Goal: Information Seeking & Learning: Learn about a topic

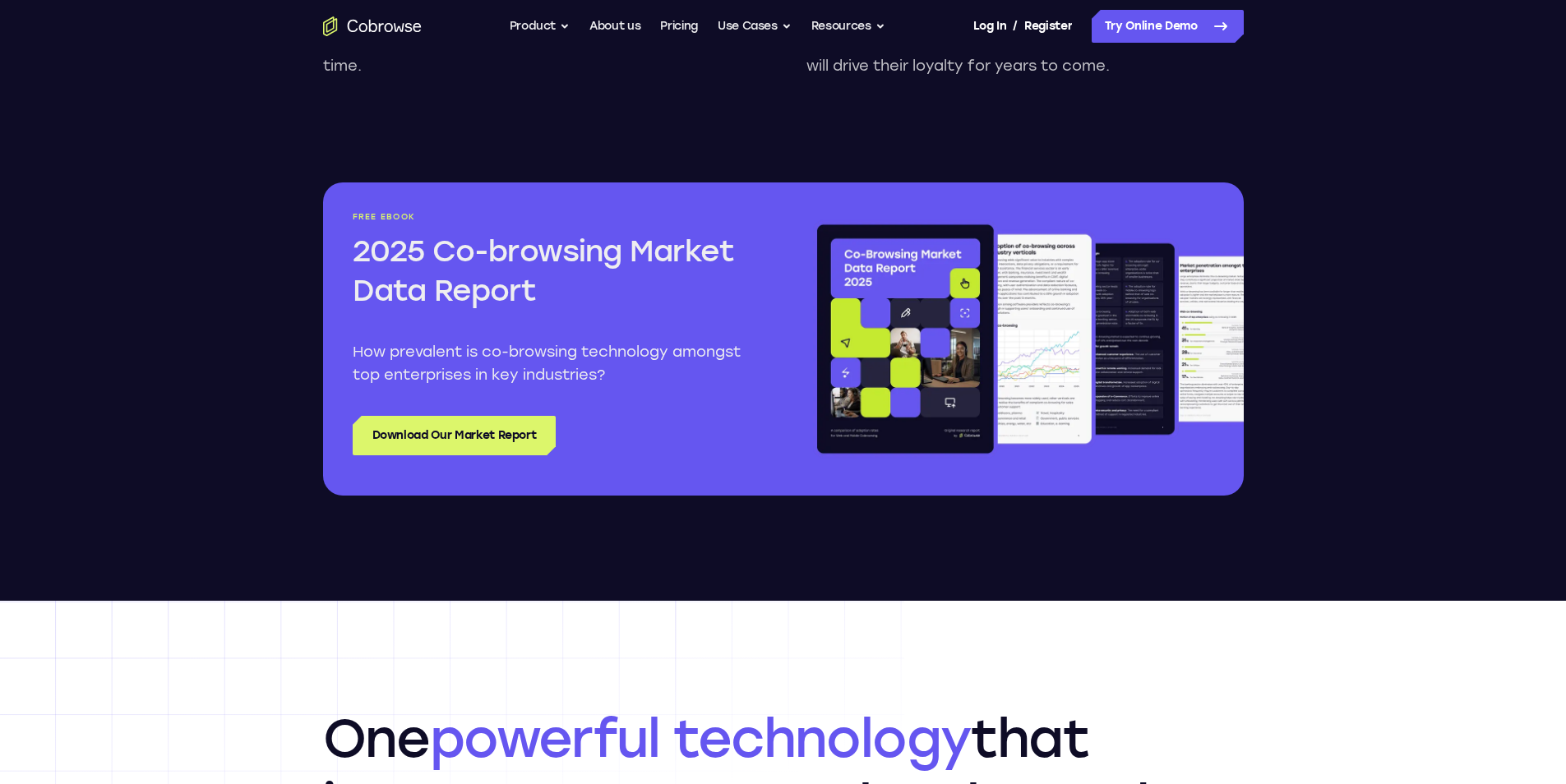
scroll to position [1726, 0]
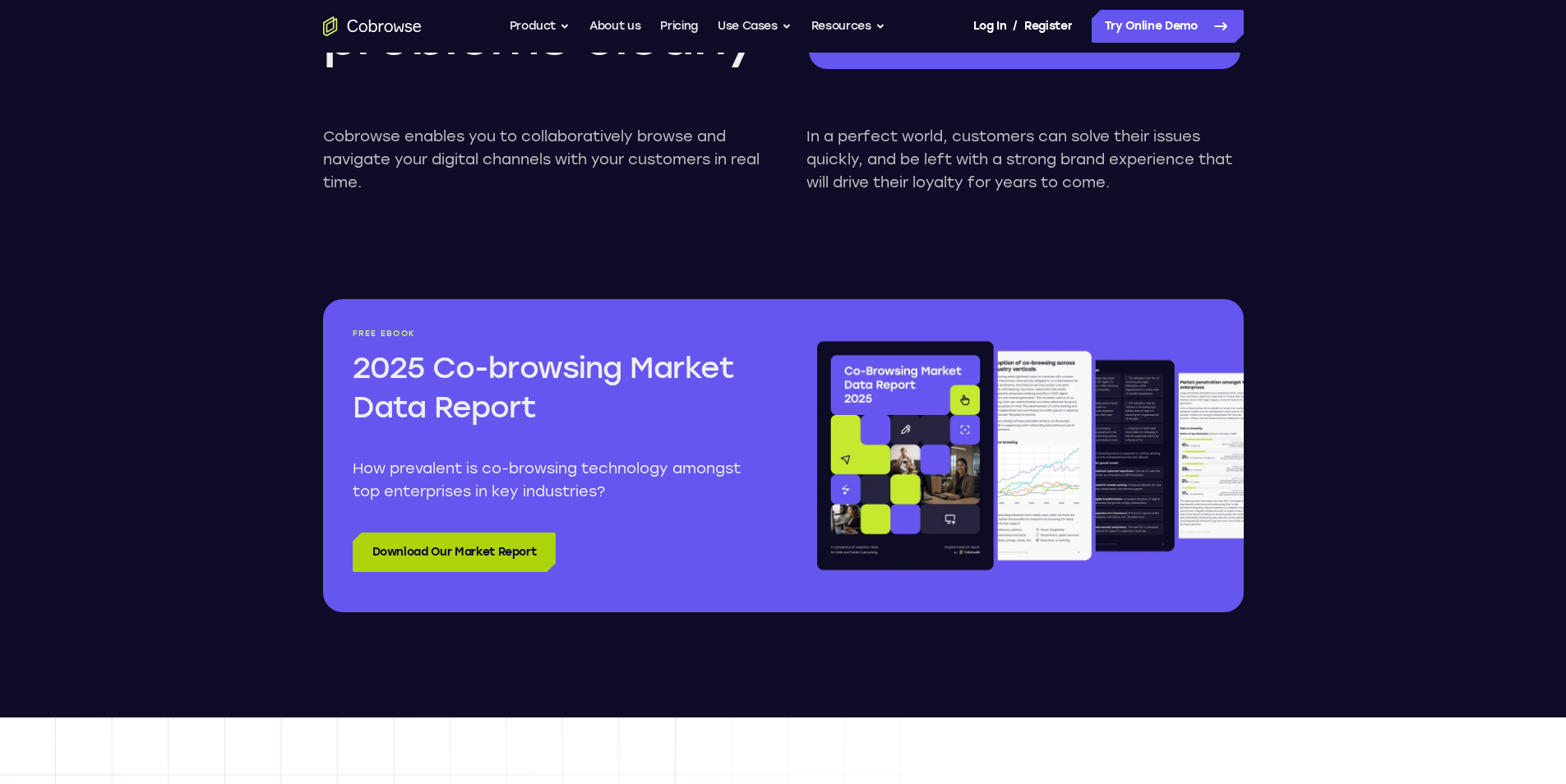
click at [384, 561] on link "Download Our Market Report" at bounding box center [455, 552] width 204 height 40
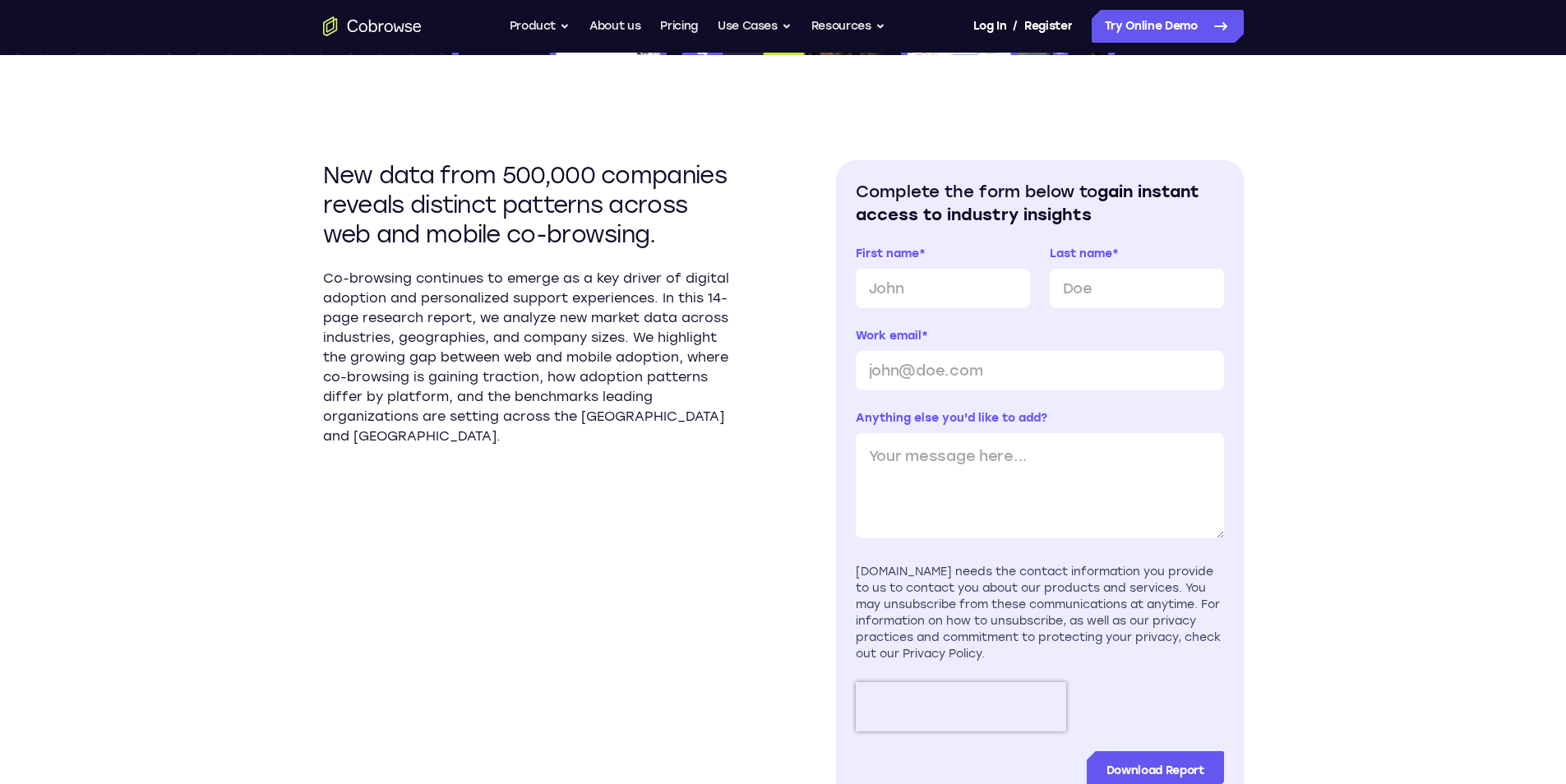
scroll to position [493, 0]
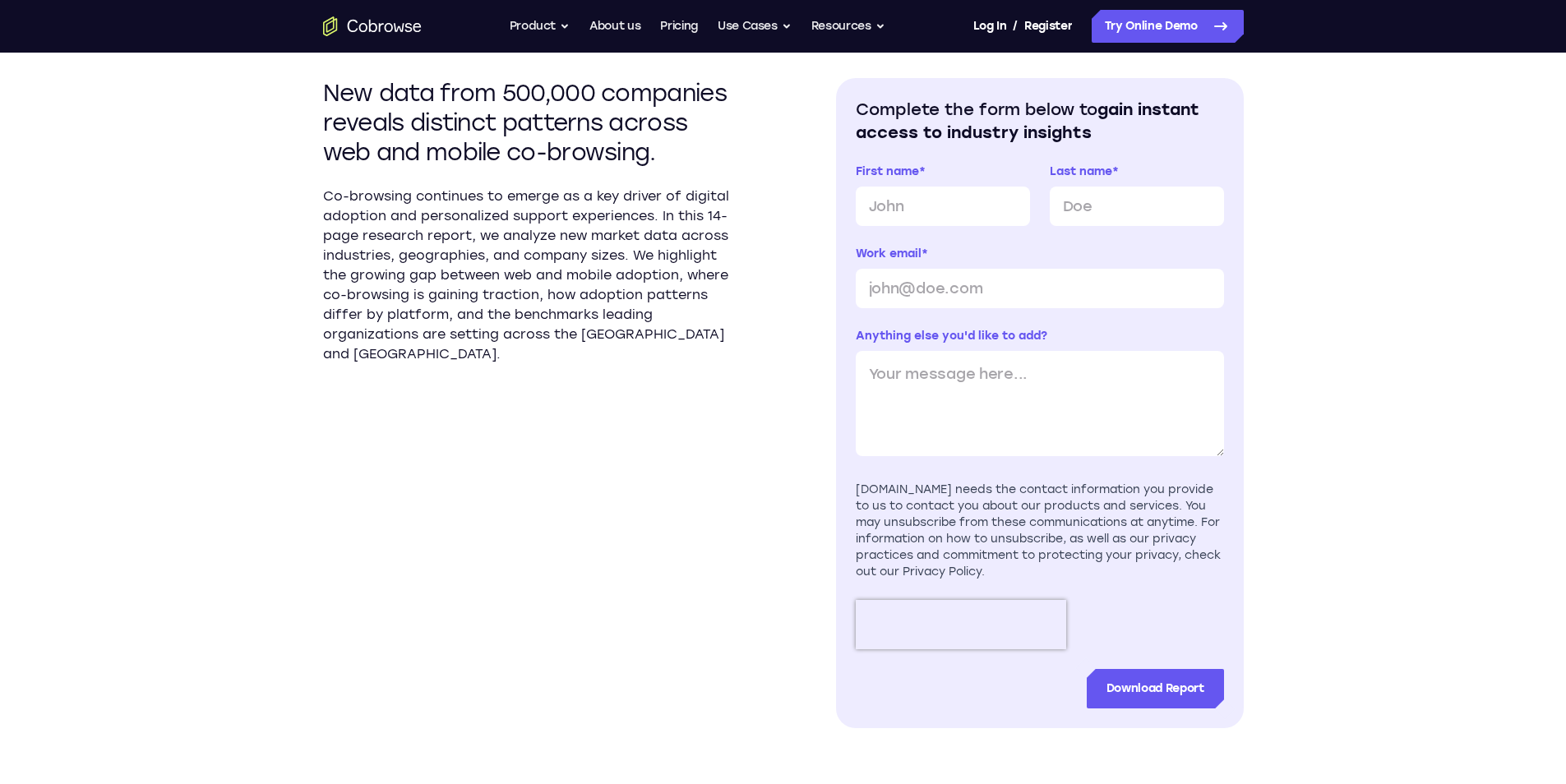
click at [394, 284] on p "Co-browsing continues to emerge as a key driver of digital adoption and persona…" at bounding box center [527, 276] width 408 height 177
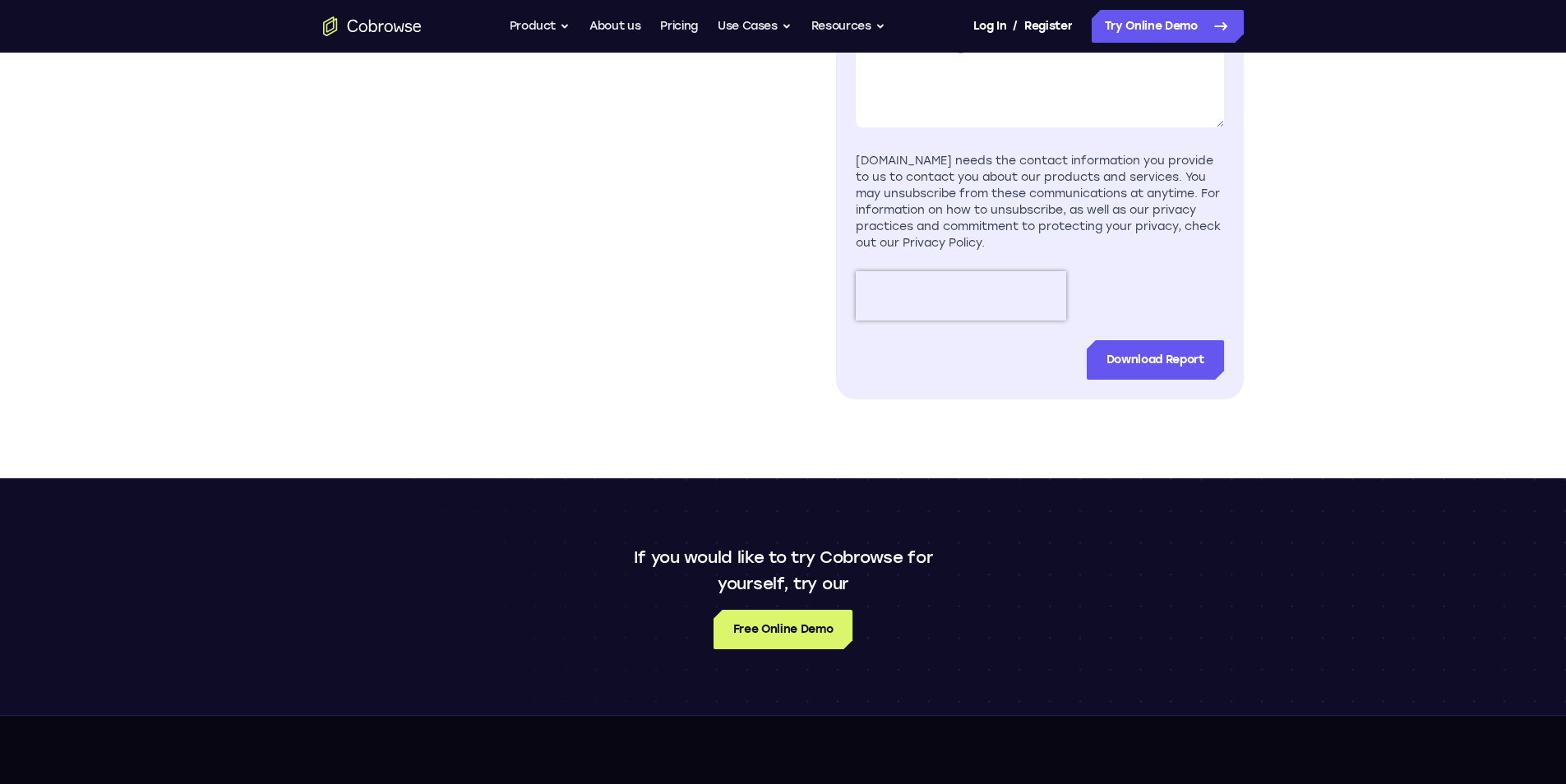
click at [563, 193] on section "New data from 500,000 companies reveals distinct patterns across web and mobile…" at bounding box center [527, 74] width 408 height 650
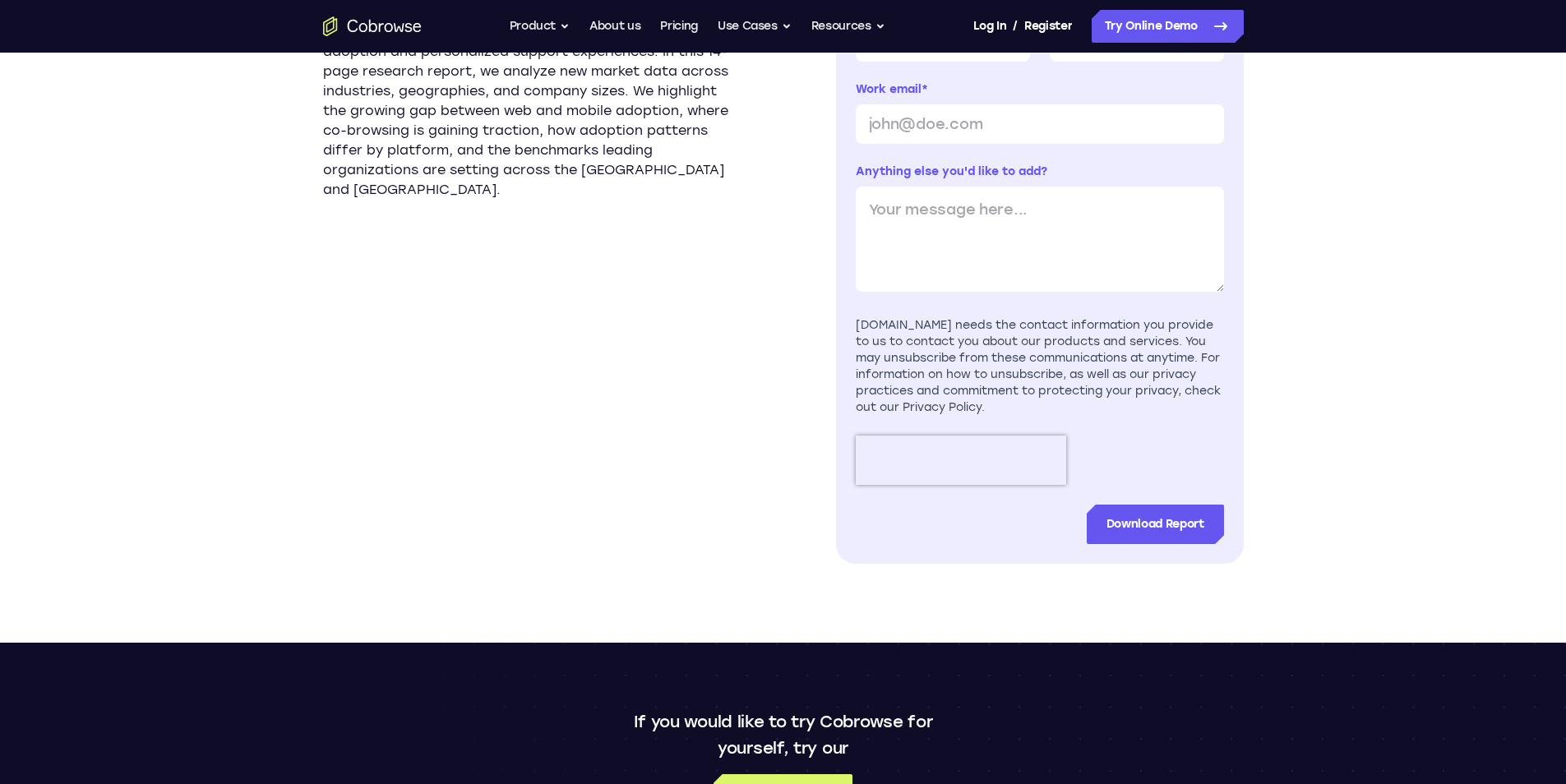
scroll to position [986, 0]
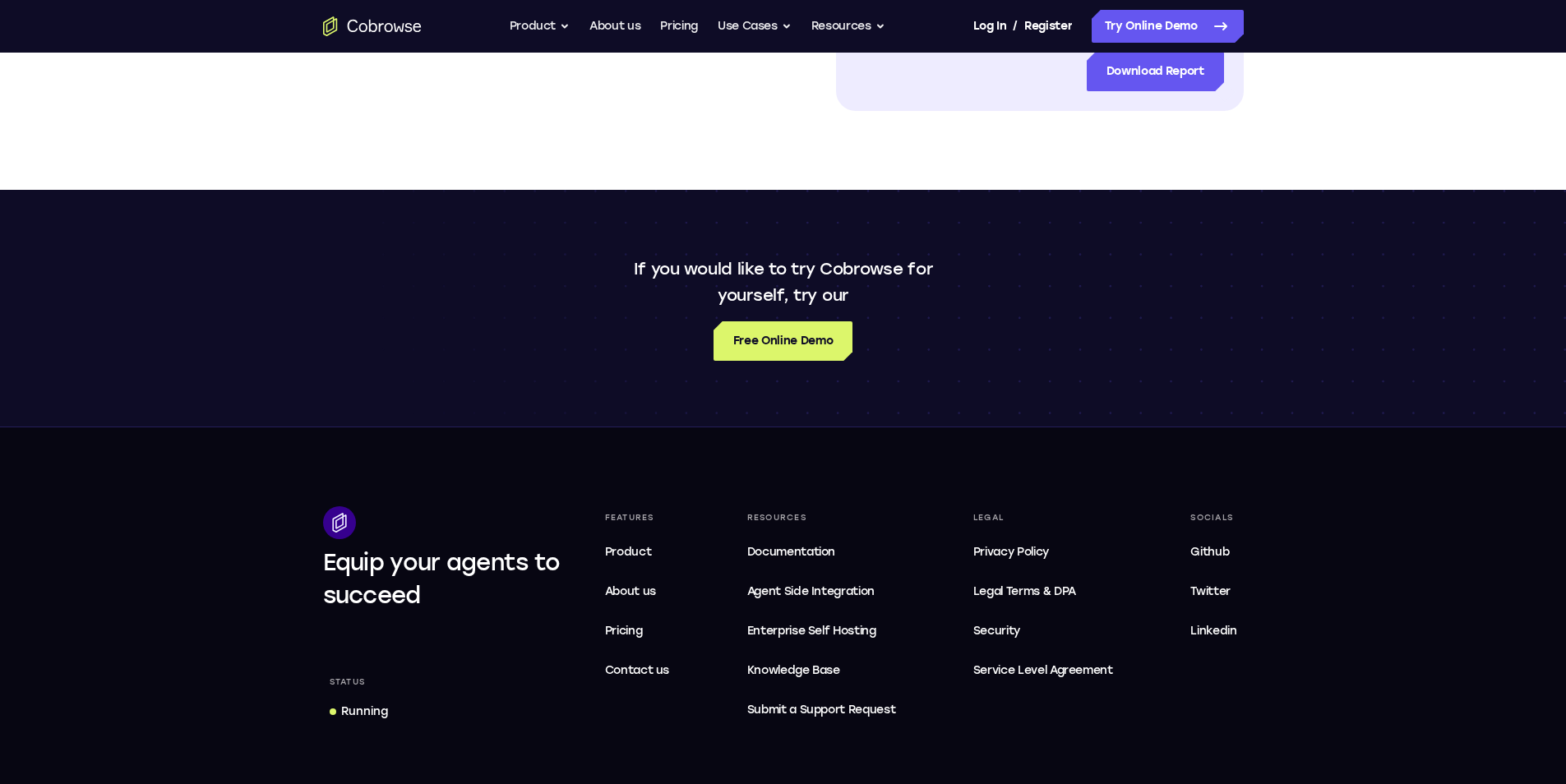
scroll to position [1315, 0]
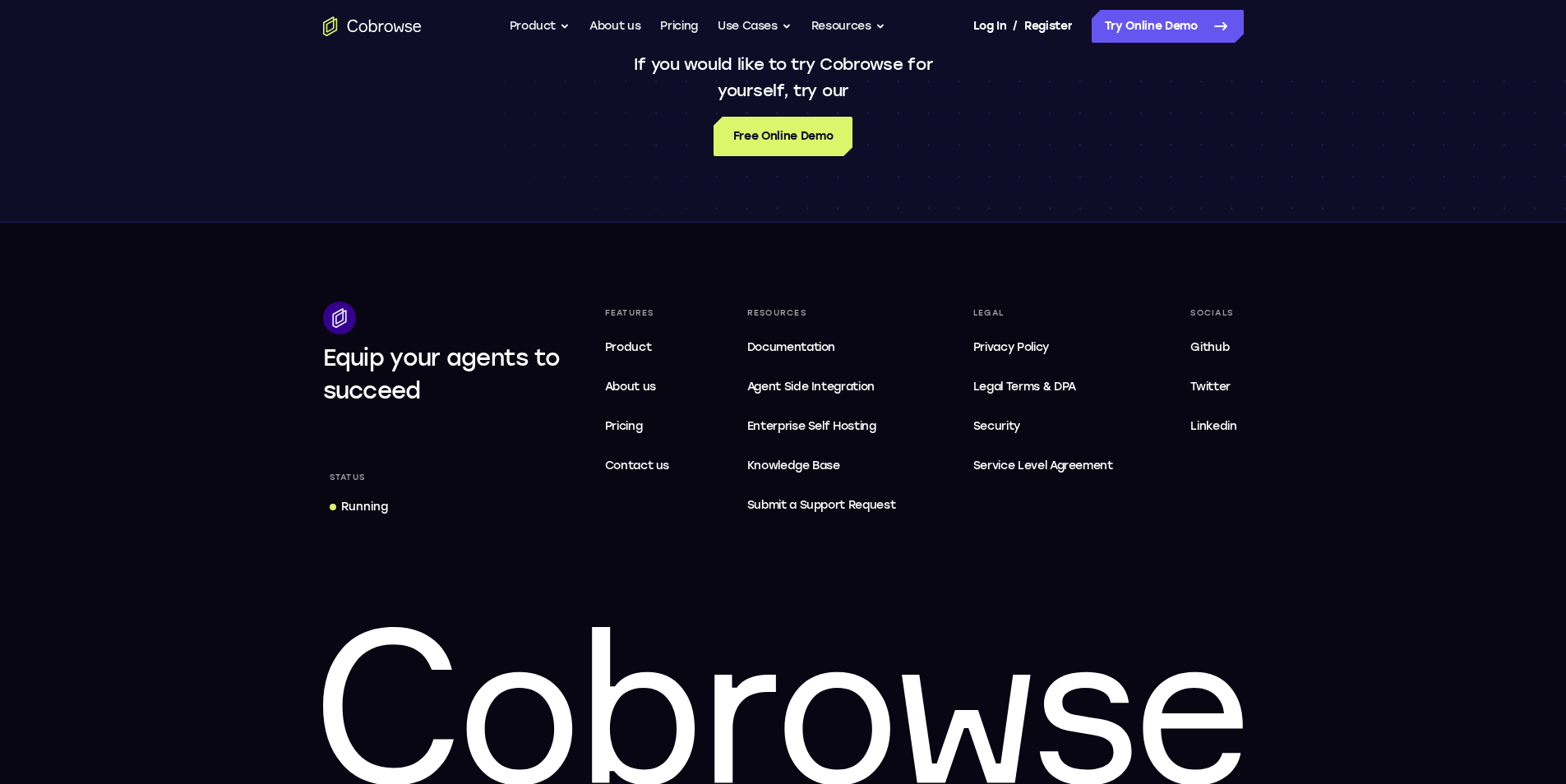
click at [1139, 212] on div "If you would like to try Cobrowse for yourself, try our Free Online Demo" at bounding box center [783, 104] width 1566 height 237
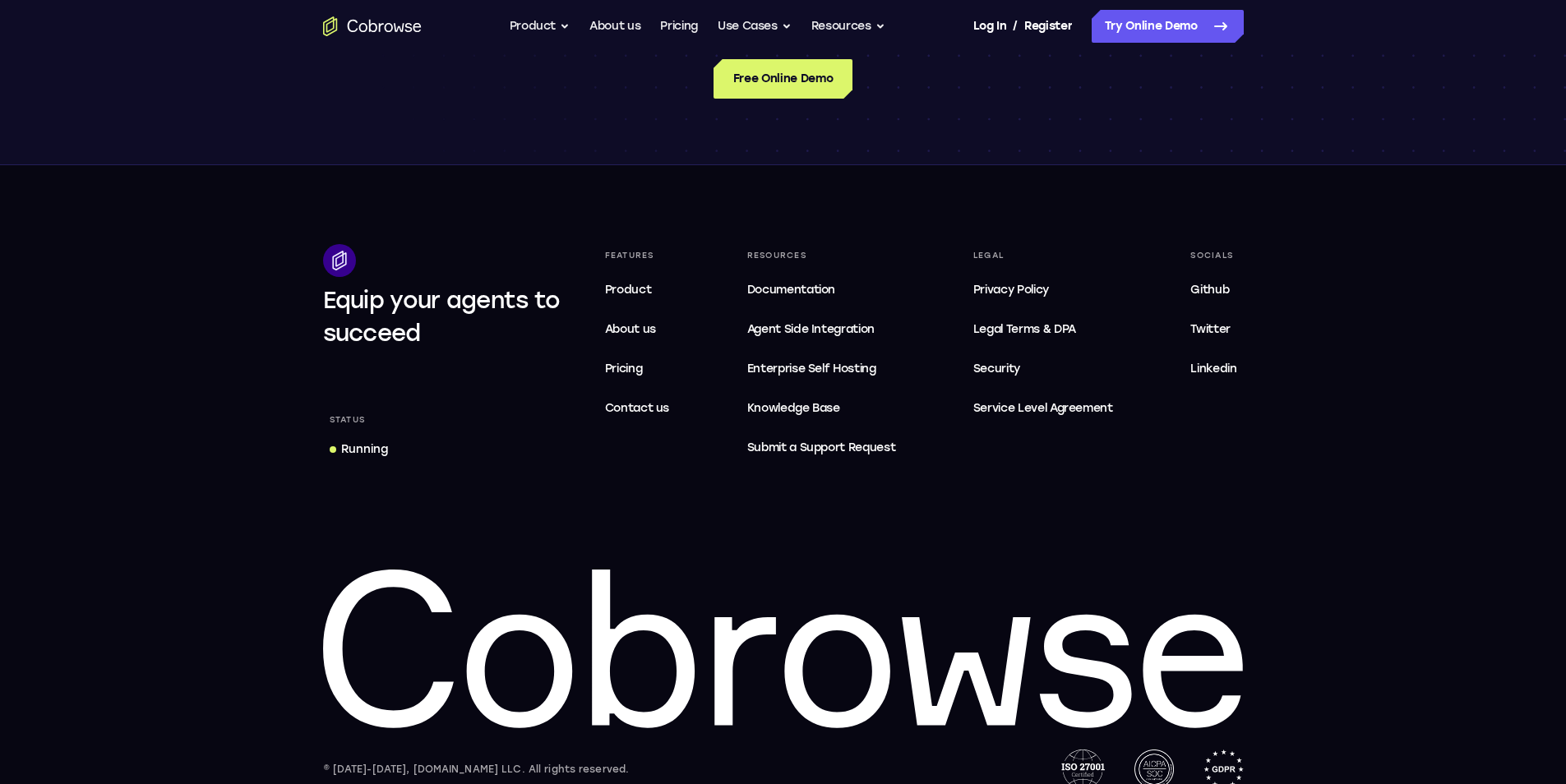
scroll to position [1397, 0]
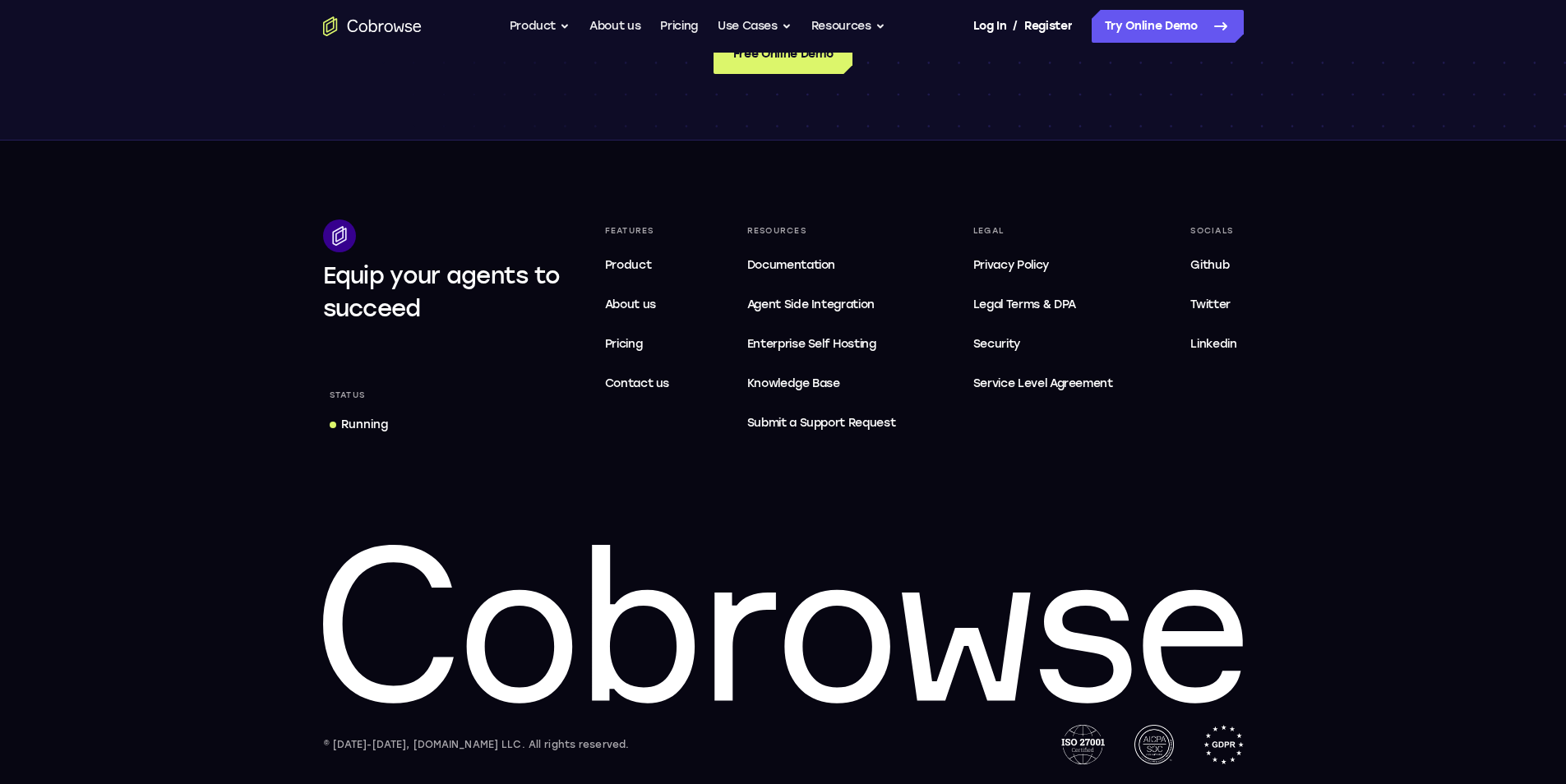
click at [996, 191] on footer "Equip your agents to succeed Status Running Features Product About us Pricing C…" at bounding box center [783, 462] width 1566 height 644
click at [675, 26] on link "Pricing" at bounding box center [679, 25] width 38 height 32
